Goal: Book appointment/travel/reservation

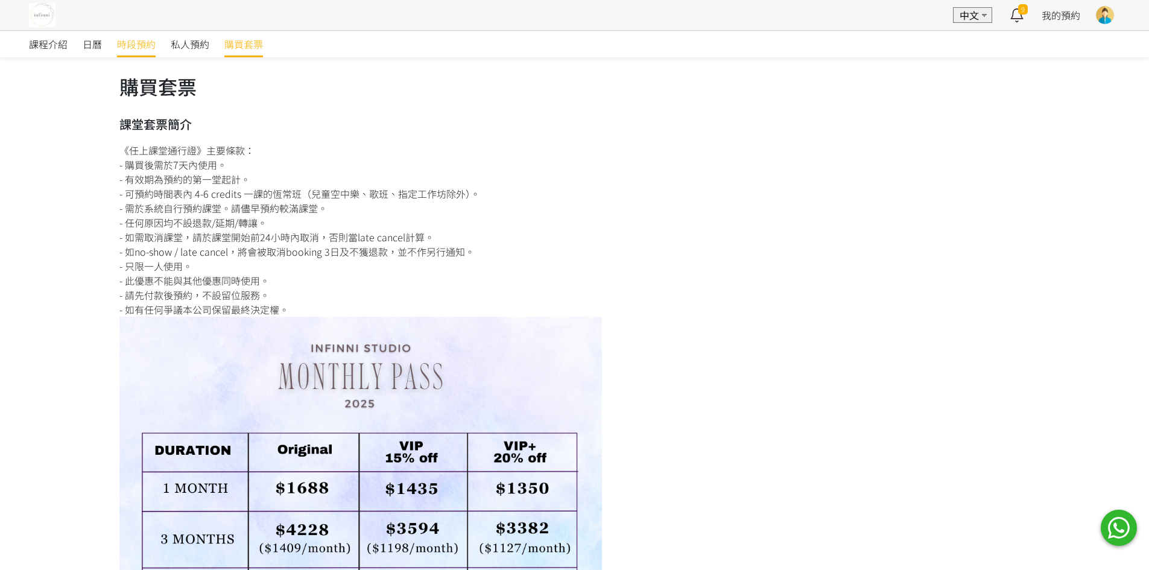
click at [148, 51] on span "時段預約" at bounding box center [136, 44] width 39 height 14
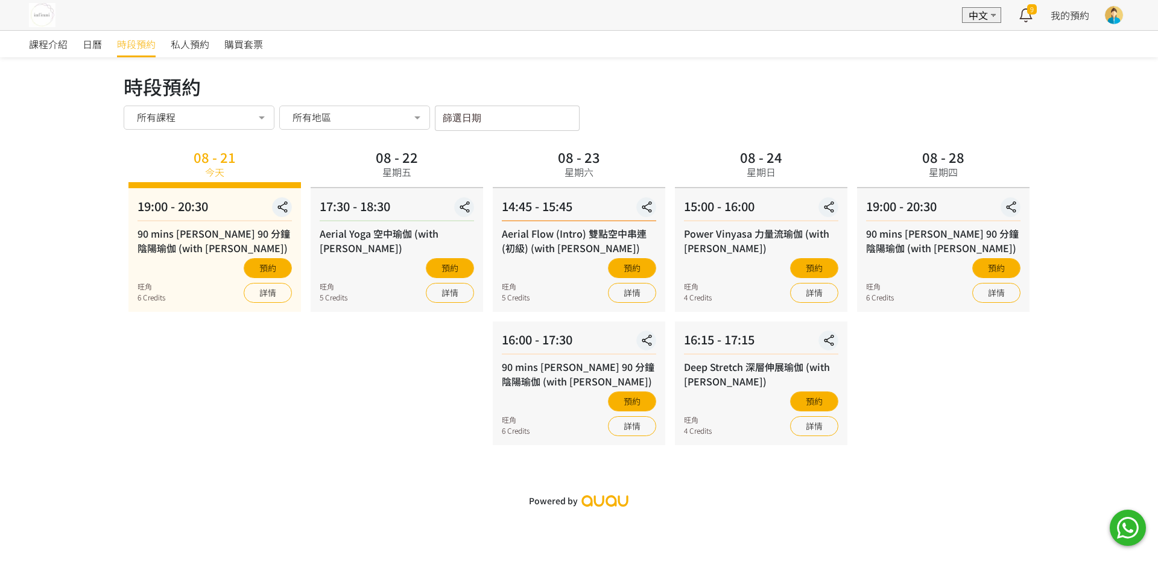
click at [499, 122] on input "篩選日期" at bounding box center [507, 118] width 145 height 25
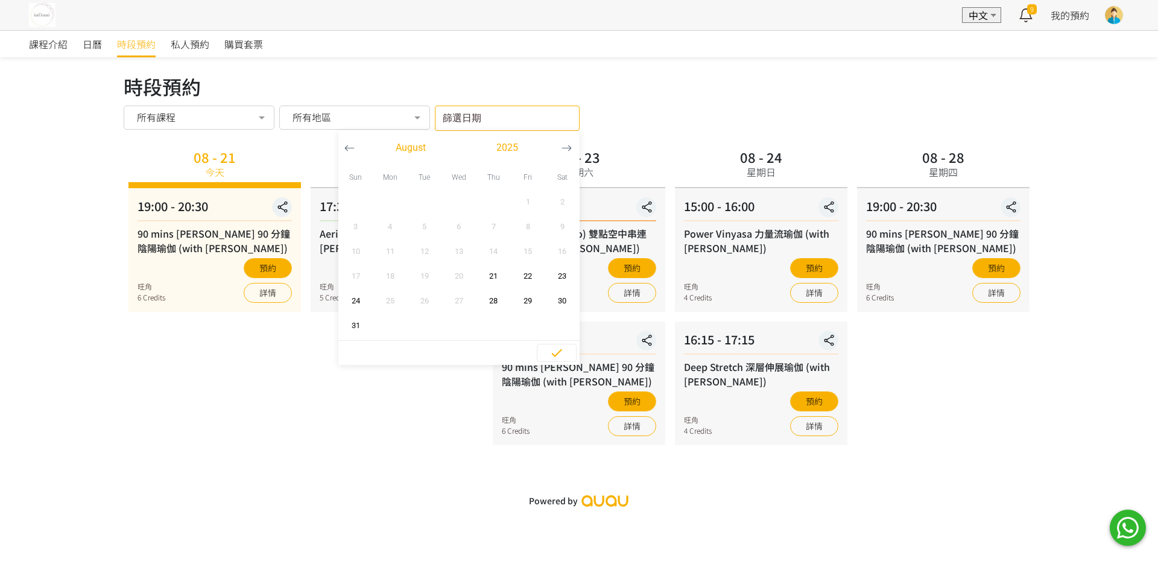
click at [567, 151] on icon "button" at bounding box center [566, 148] width 10 height 10
click at [454, 203] on span "3" at bounding box center [458, 202] width 27 height 12
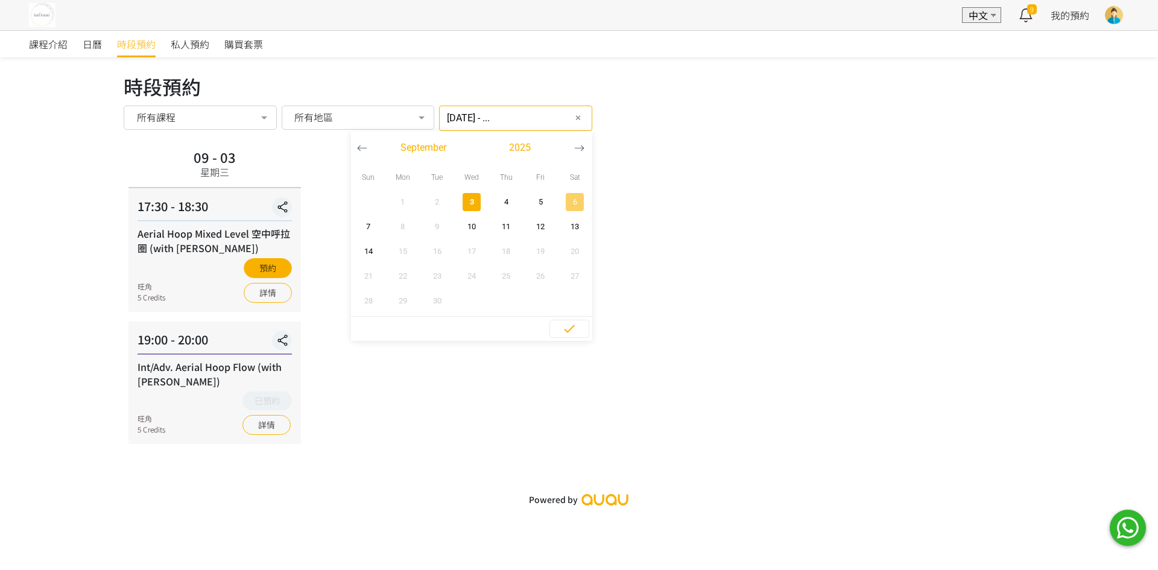
click at [561, 197] on span "6" at bounding box center [574, 202] width 27 height 12
type input "2025-09-03 - 2025-09-06"
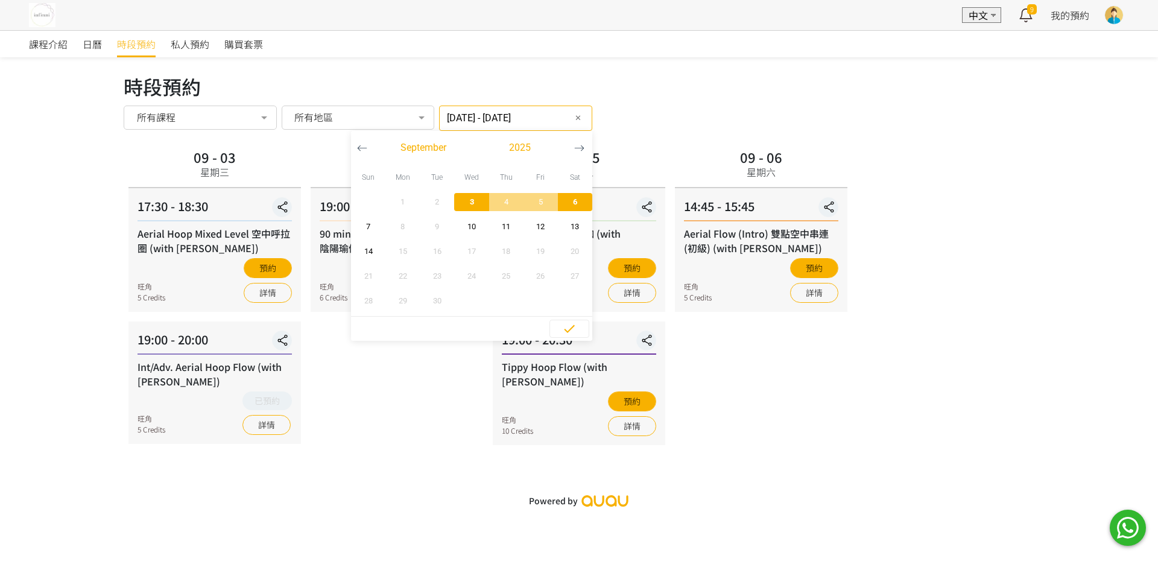
click at [391, 401] on div "09 - 04 星期四 19:00 - 20:30 90 mins Yin Yang 90 分鐘陰陽瑜伽 (with Joyce) 旺角 6 Credits …" at bounding box center [397, 295] width 182 height 300
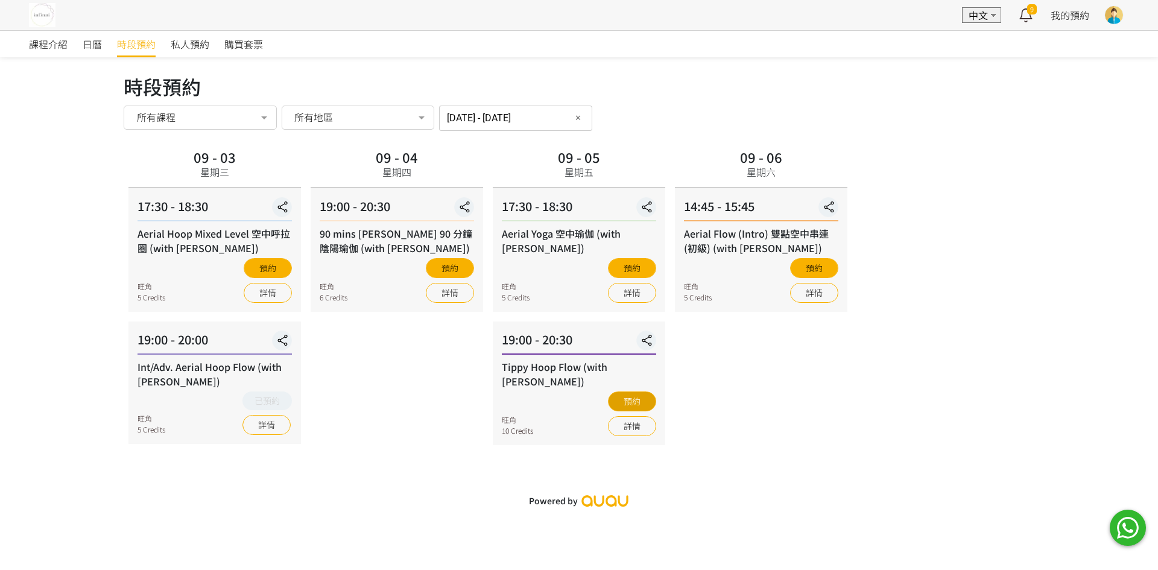
click at [622, 391] on button "預約" at bounding box center [632, 401] width 48 height 20
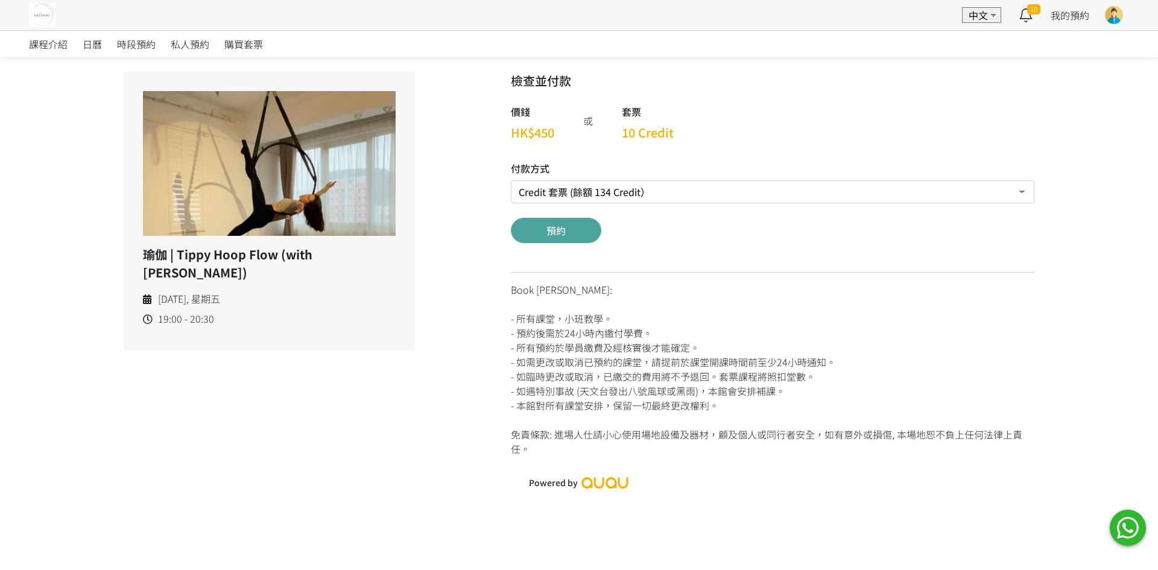
click at [543, 221] on button "預約" at bounding box center [556, 230] width 90 height 25
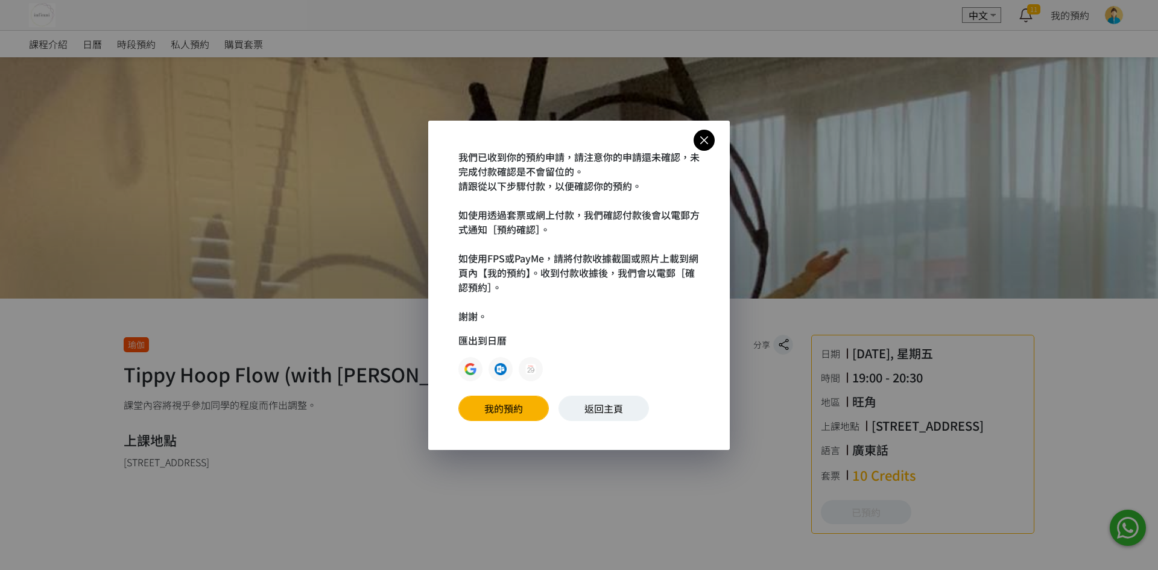
click at [705, 140] on icon at bounding box center [703, 140] width 21 height 15
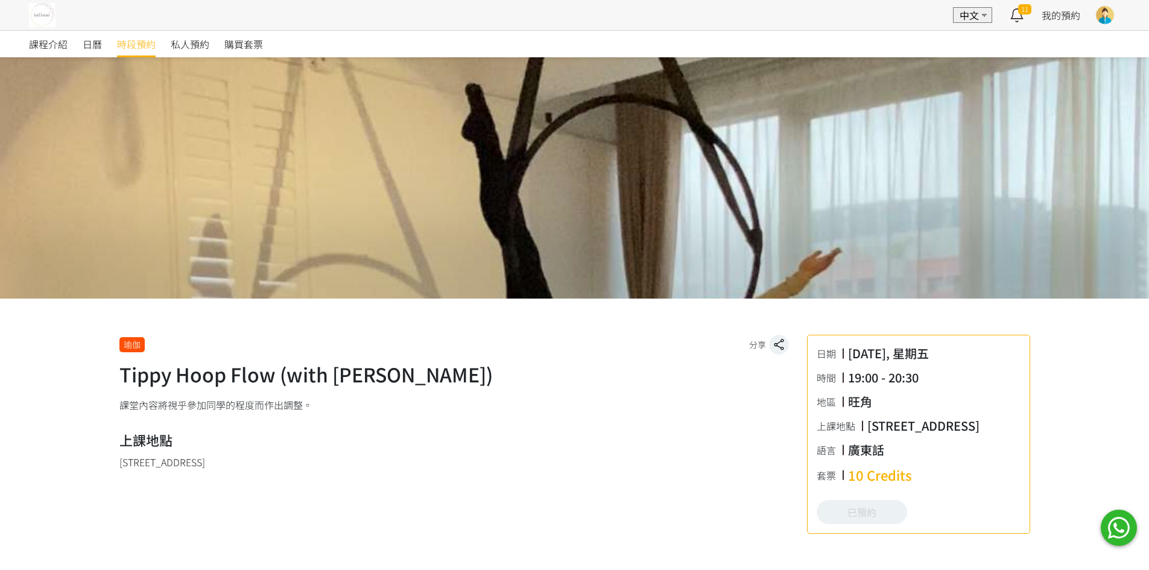
click at [121, 51] on span "時段預約" at bounding box center [136, 44] width 39 height 14
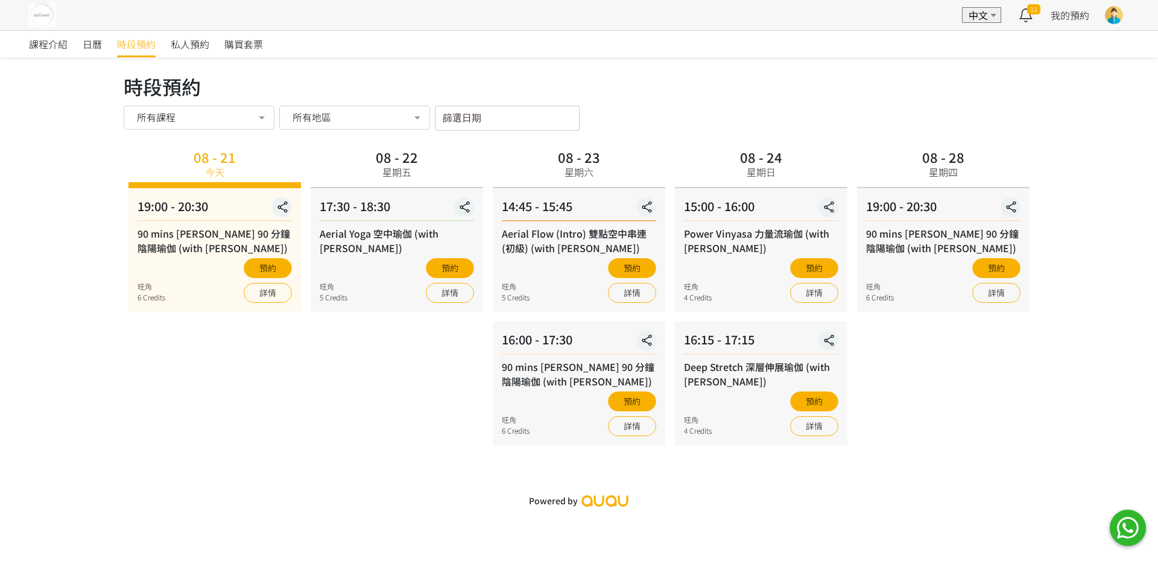
click at [520, 119] on input "篩選日期" at bounding box center [507, 118] width 145 height 25
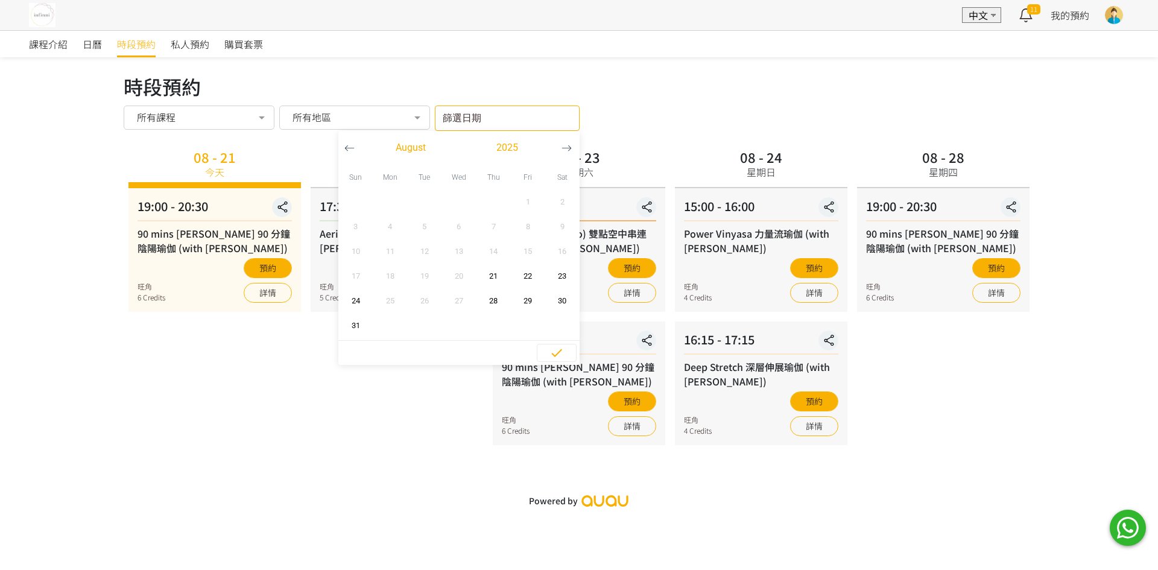
click at [566, 149] on icon "button" at bounding box center [566, 148] width 10 height 10
click at [459, 216] on button "10" at bounding box center [458, 226] width 34 height 25
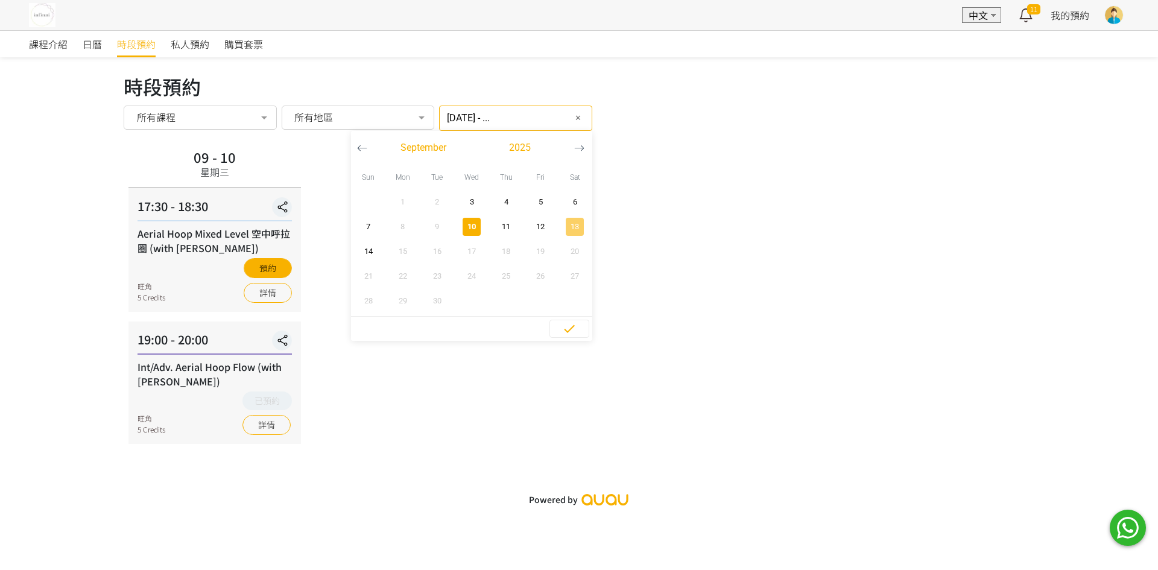
click at [566, 219] on span "button" at bounding box center [575, 227] width 18 height 18
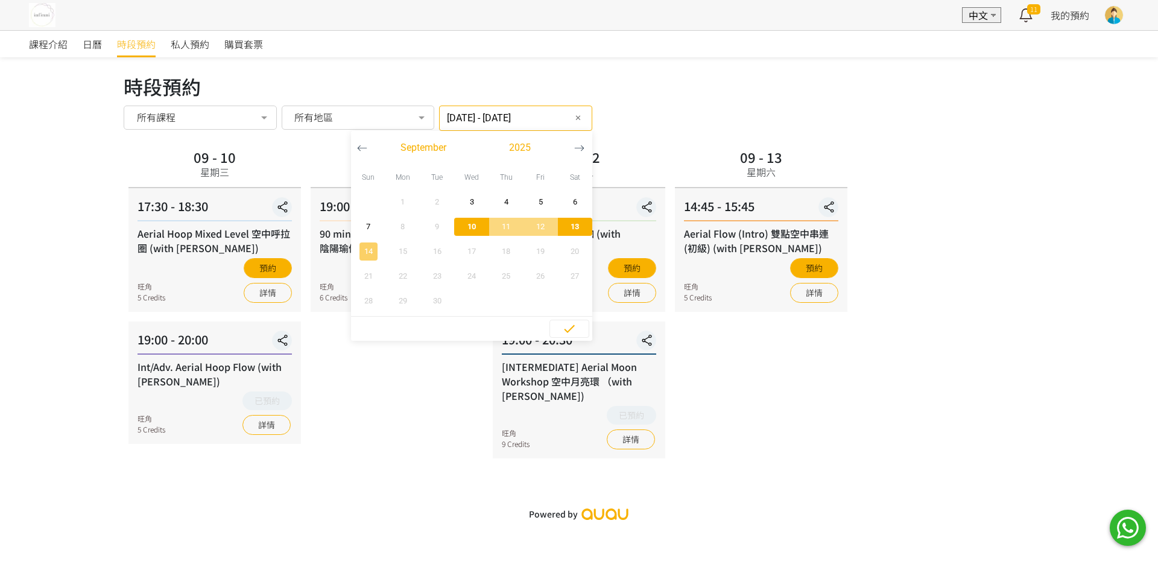
click at [356, 256] on span "14" at bounding box center [368, 251] width 27 height 12
type input "[DATE] - ..."
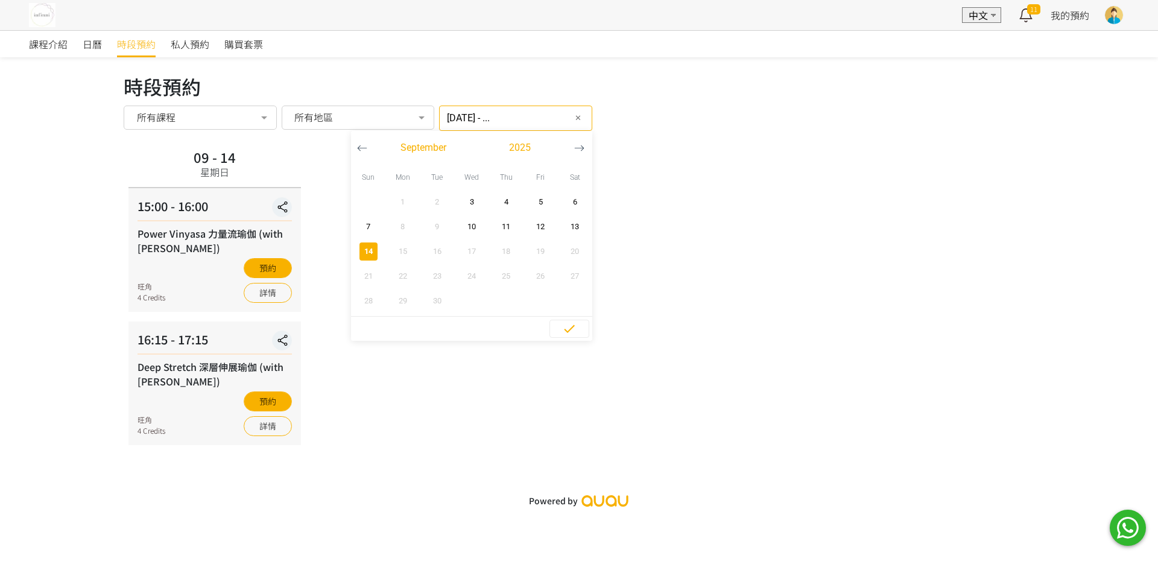
click at [1102, 418] on div "課程介紹 日曆 時段預約 私人預約 購買套票 時段預約 時段預約 所有課程 所有課程 90 mins [PERSON_NAME] 90 分鐘陰陽瑜伽 (wit…" at bounding box center [579, 271] width 1158 height 483
